Goal: Information Seeking & Learning: Learn about a topic

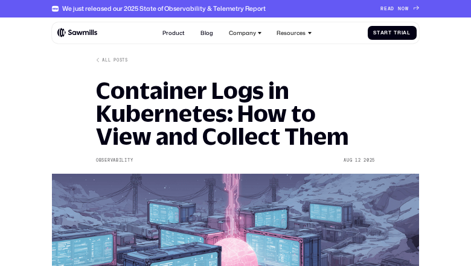
click at [236, 8] on div "We just released our 2025 State of Observability & Telemetry Report" at bounding box center [164, 9] width 204 height 8
click at [235, 8] on div "We just released our 2025 State of Observability & Telemetry Report" at bounding box center [164, 9] width 204 height 8
click at [153, 8] on div "We just released our 2025 State of Observability & Telemetry Report" at bounding box center [164, 9] width 204 height 8
click at [158, 8] on div "We just released our 2025 State of Observability & Telemetry Report" at bounding box center [164, 9] width 204 height 8
click at [393, 8] on span "D" at bounding box center [393, 9] width 4 height 6
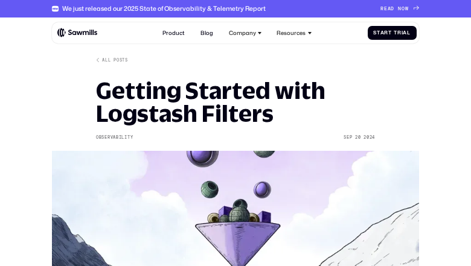
click at [236, 133] on div "All posts Getting Started with Logstash Filters Observability Sep 9 2025 Sep 20…" at bounding box center [235, 199] width 279 height 284
click at [236, 8] on div "We just released our 2025 State of Observability & Telemetry Report" at bounding box center [164, 9] width 204 height 8
click at [235, 8] on div "We just released our 2025 State of Observability & Telemetry Report" at bounding box center [164, 9] width 204 height 8
click at [153, 8] on div "We just released our 2025 State of Observability & Telemetry Report" at bounding box center [164, 9] width 204 height 8
click at [158, 8] on div "We just released our 2025 State of Observability & Telemetry Report" at bounding box center [164, 9] width 204 height 8
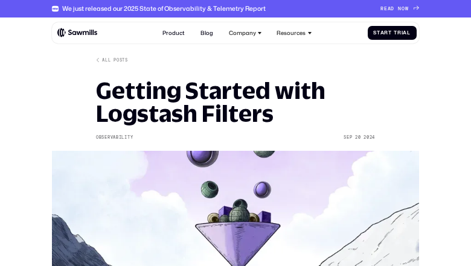
click at [393, 8] on span "D" at bounding box center [393, 9] width 4 height 6
click at [236, 133] on div "All posts Getting Started with Logstash Filters Observability [DATE] [DATE]" at bounding box center [235, 199] width 279 height 284
click at [236, 8] on div "We just released our 2025 State of Observability & Telemetry Report" at bounding box center [164, 9] width 204 height 8
click at [235, 8] on div "We just released our 2025 State of Observability & Telemetry Report" at bounding box center [164, 9] width 204 height 8
click at [153, 8] on div "We just released our 2025 State of Observability & Telemetry Report" at bounding box center [164, 9] width 204 height 8
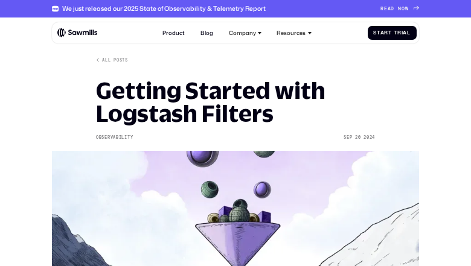
click at [158, 8] on div "We just released our 2025 State of Observability & Telemetry Report" at bounding box center [164, 9] width 204 height 8
click at [393, 8] on span "D" at bounding box center [393, 9] width 4 height 6
